Goal: Task Accomplishment & Management: Use online tool/utility

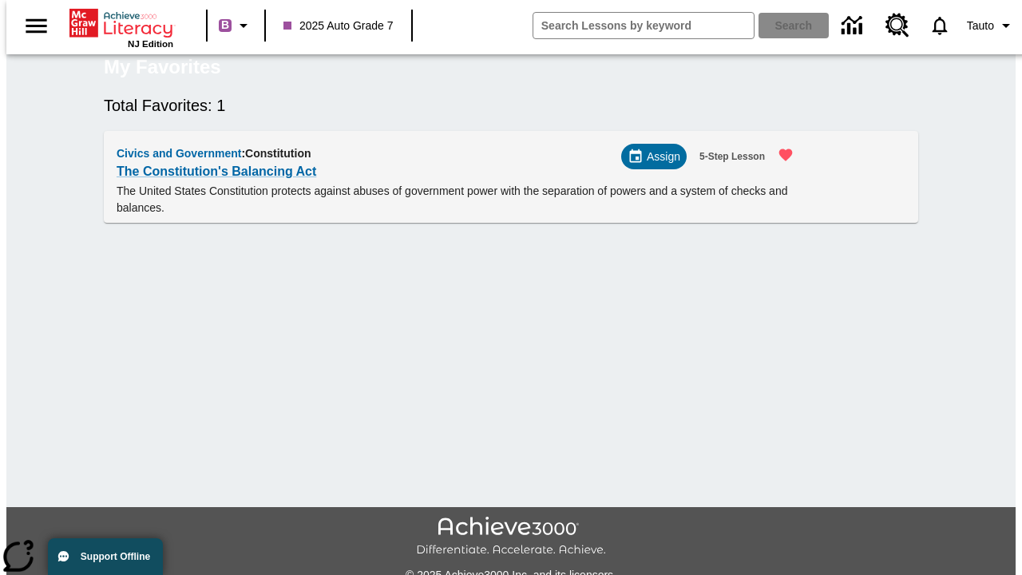
click at [660, 165] on span "Assign" at bounding box center [664, 157] width 34 height 17
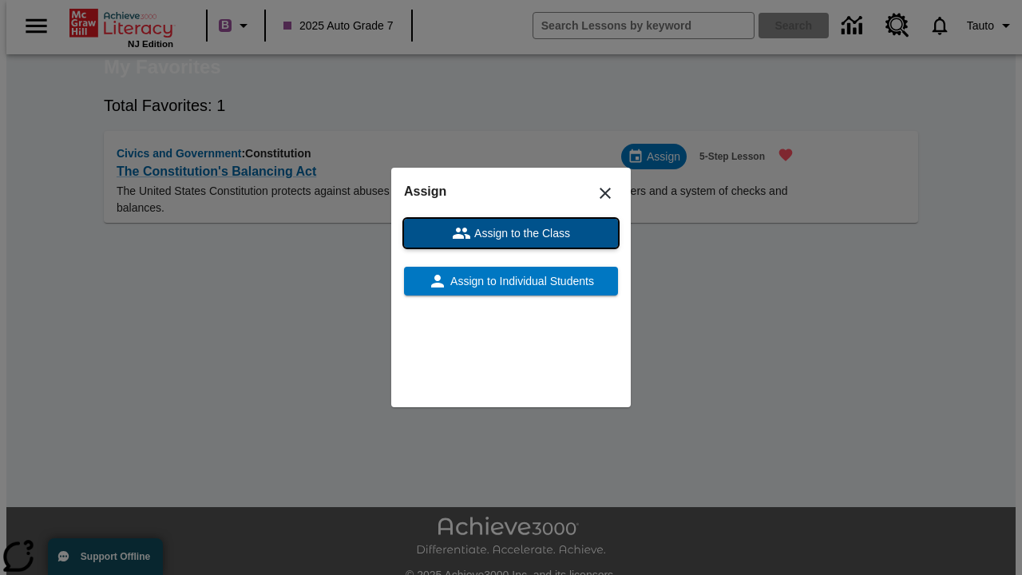
click at [511, 233] on span "Assign to the Class" at bounding box center [520, 233] width 99 height 17
